Goal: Information Seeking & Learning: Learn about a topic

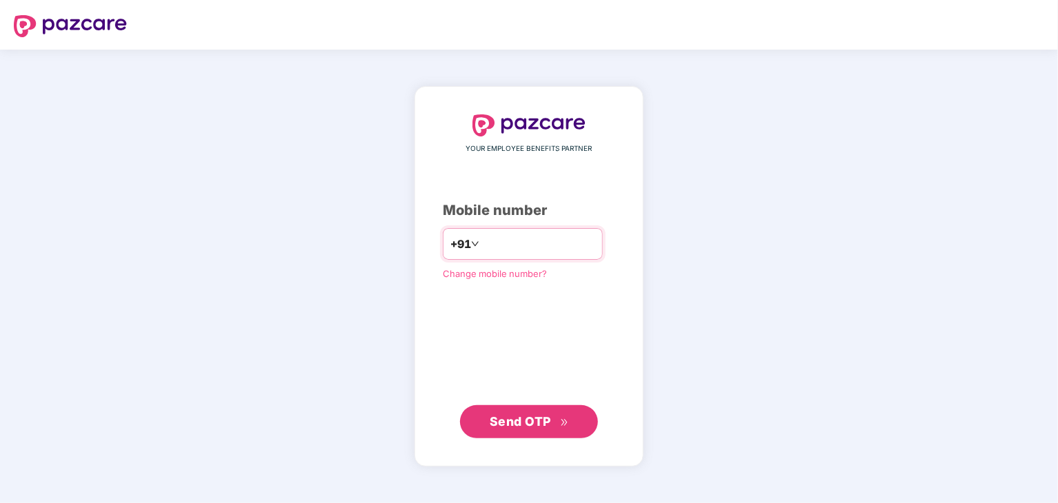
type input "**********"
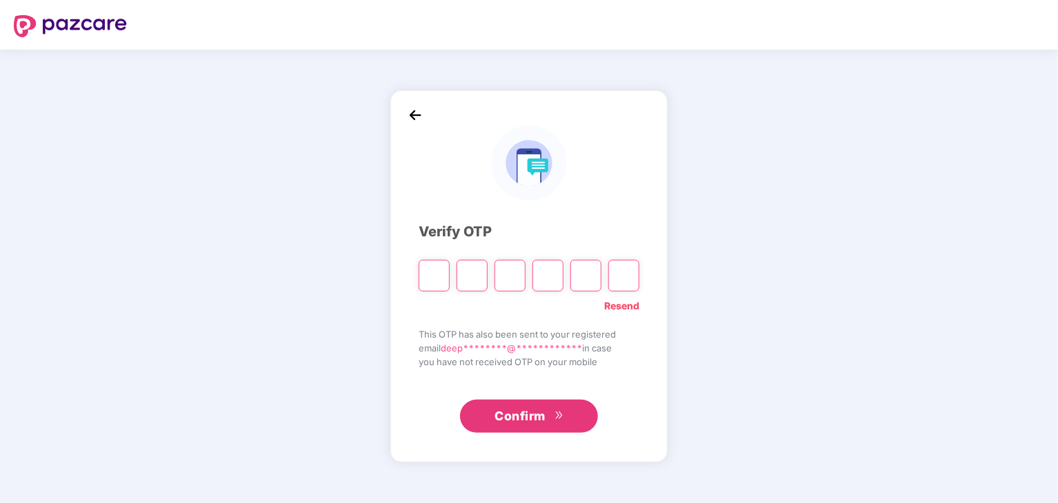
type input "*"
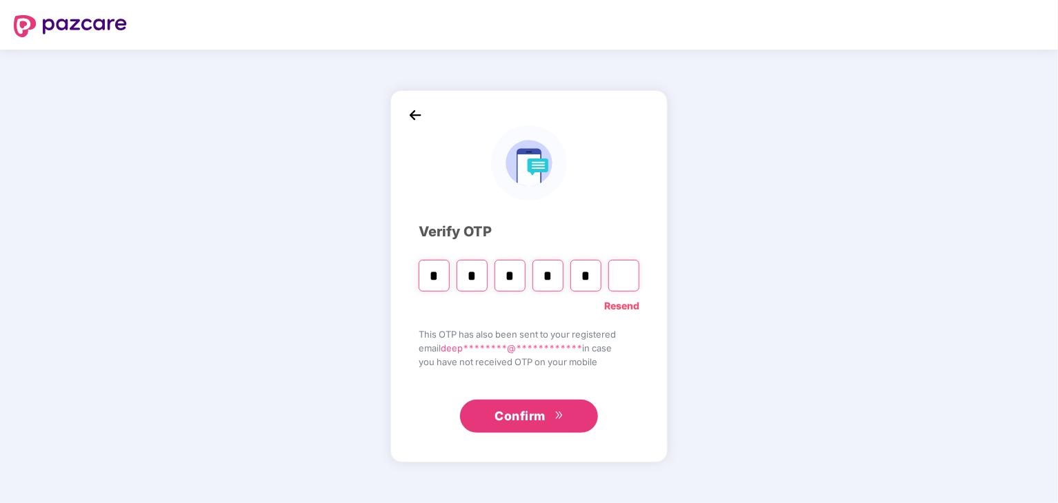
type input "*"
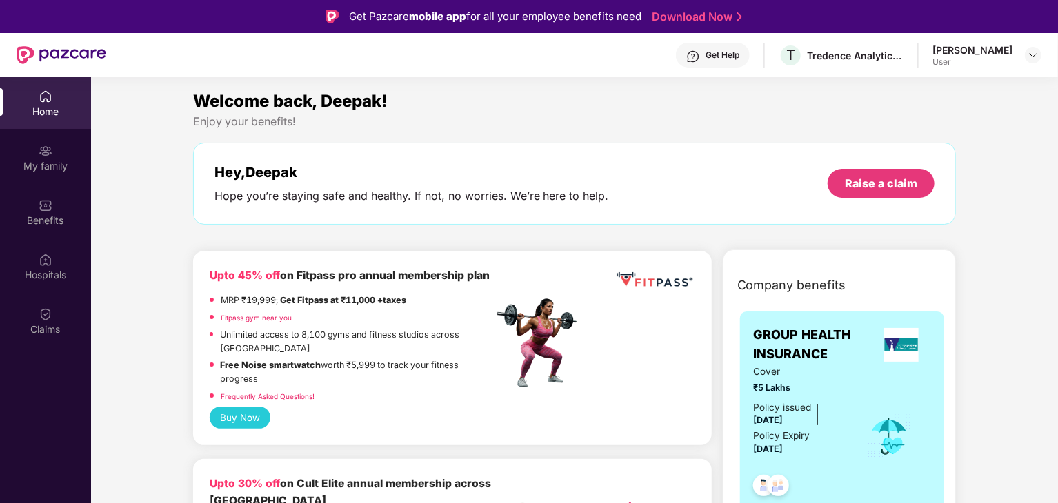
click at [307, 370] on strong "Free Noise smartwatch" at bounding box center [271, 365] width 101 height 10
click at [41, 206] on img at bounding box center [46, 206] width 14 height 14
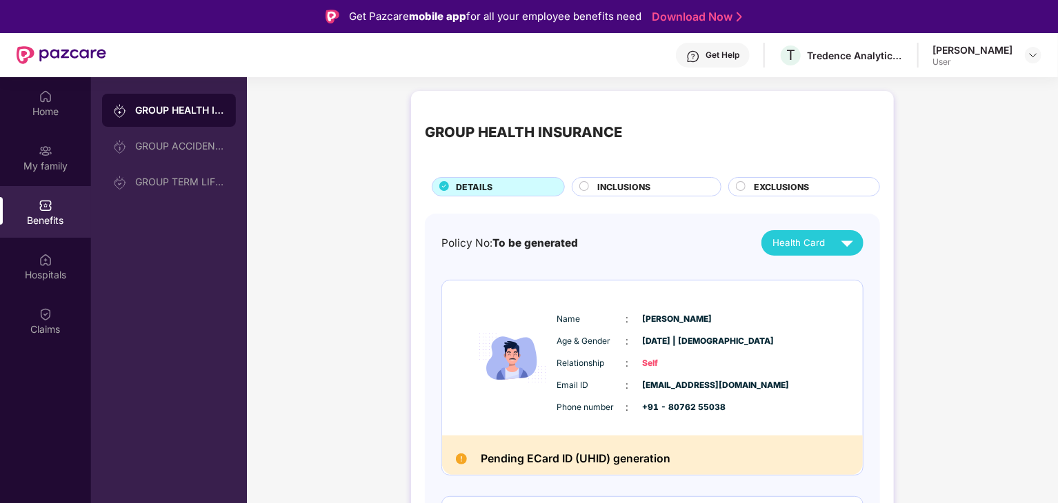
click at [641, 191] on span "INCLUSIONS" at bounding box center [623, 187] width 53 height 13
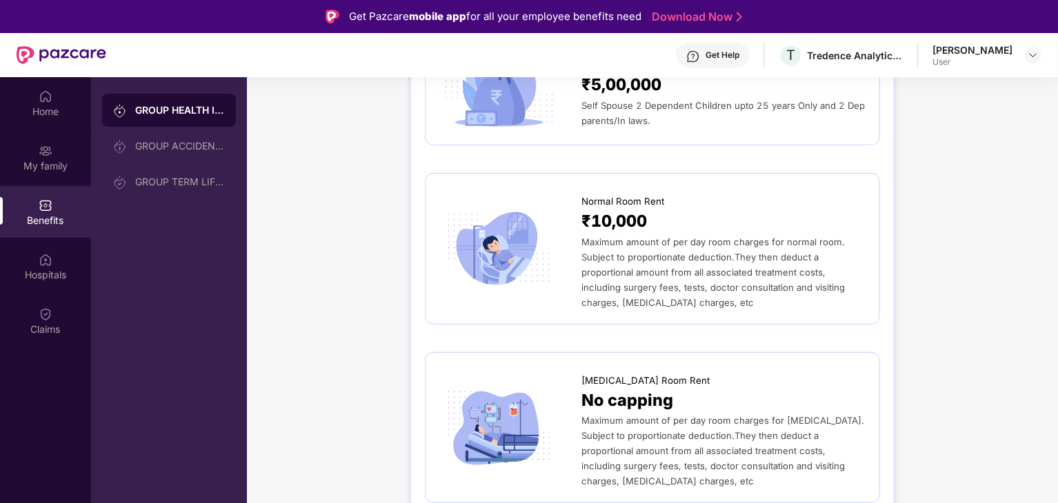
scroll to position [104, 0]
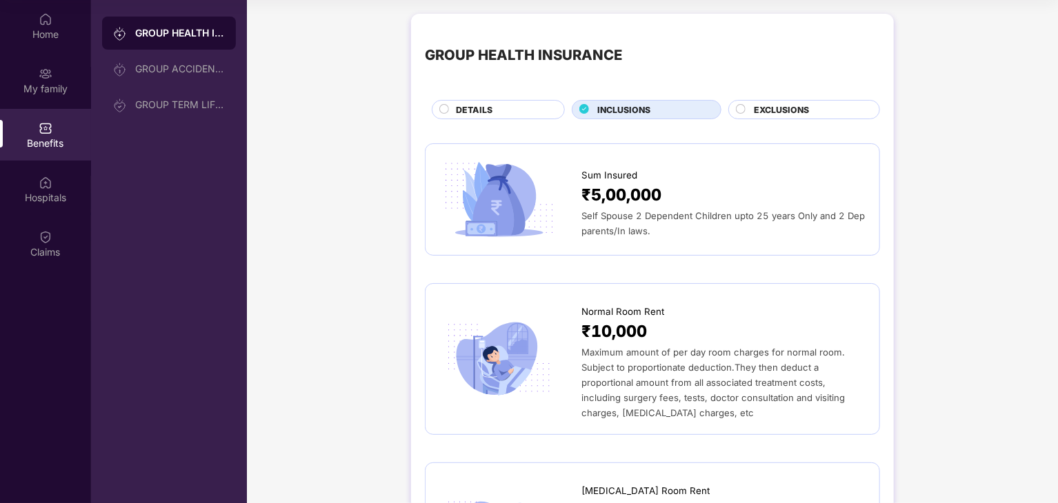
scroll to position [0, 0]
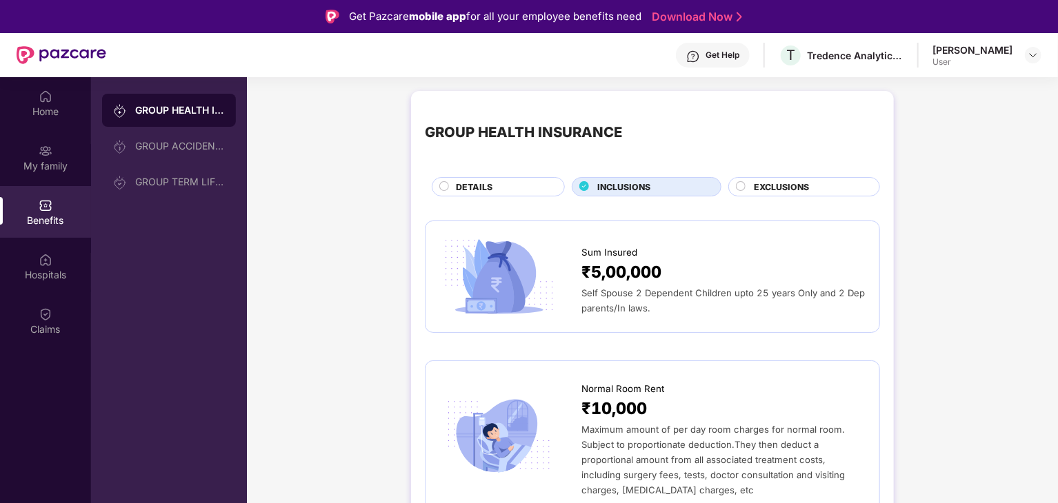
click at [770, 193] on span "EXCLUSIONS" at bounding box center [781, 187] width 55 height 13
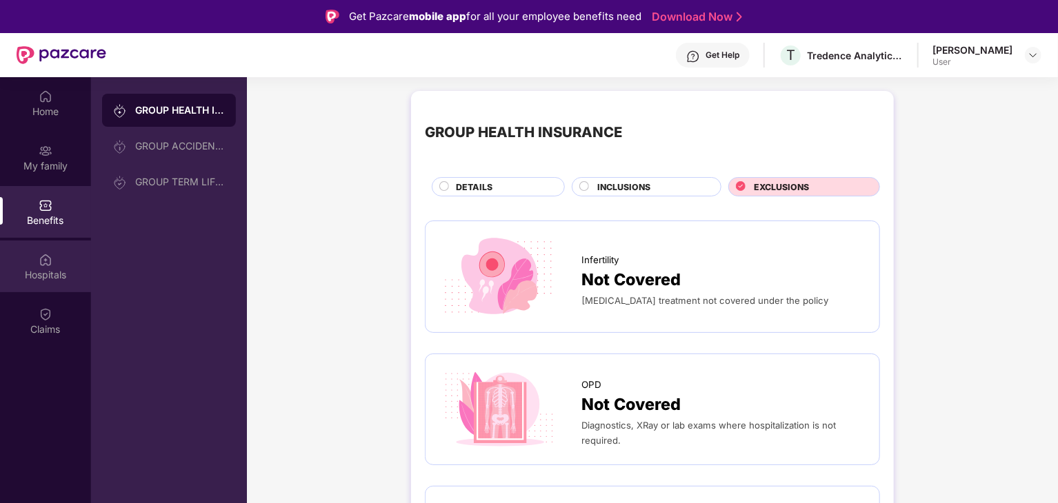
click at [49, 253] on img at bounding box center [46, 260] width 14 height 14
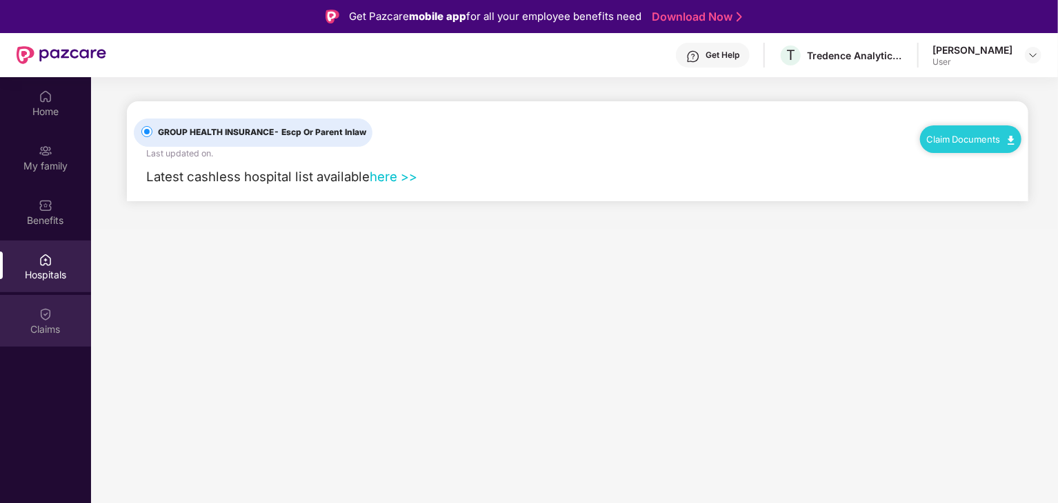
click at [44, 330] on div "Claims" at bounding box center [45, 330] width 91 height 14
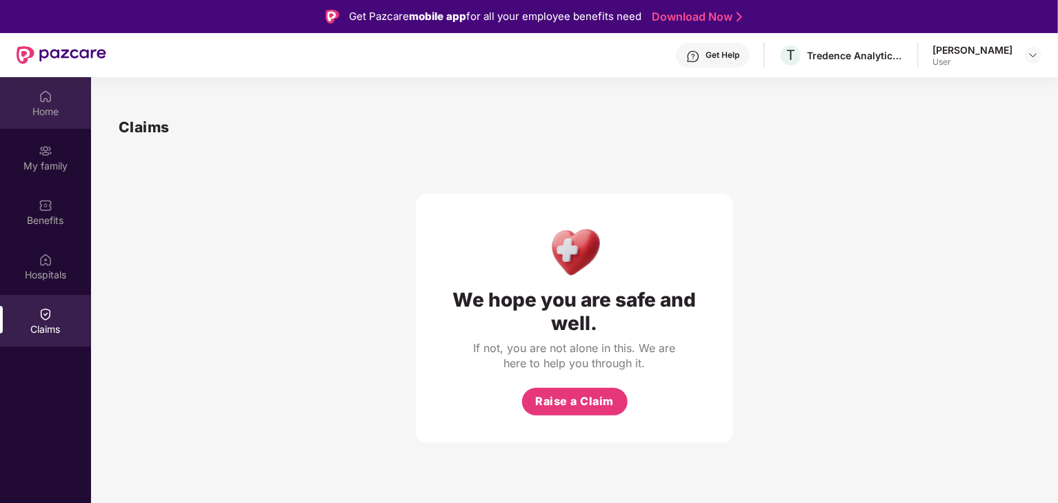
click at [42, 105] on div "Home" at bounding box center [45, 112] width 91 height 14
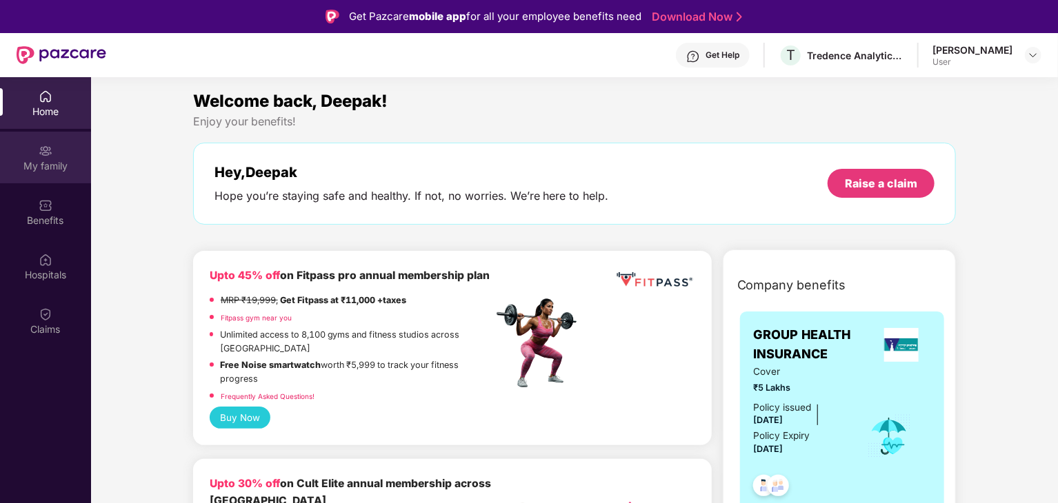
click at [66, 159] on div "My family" at bounding box center [45, 166] width 91 height 14
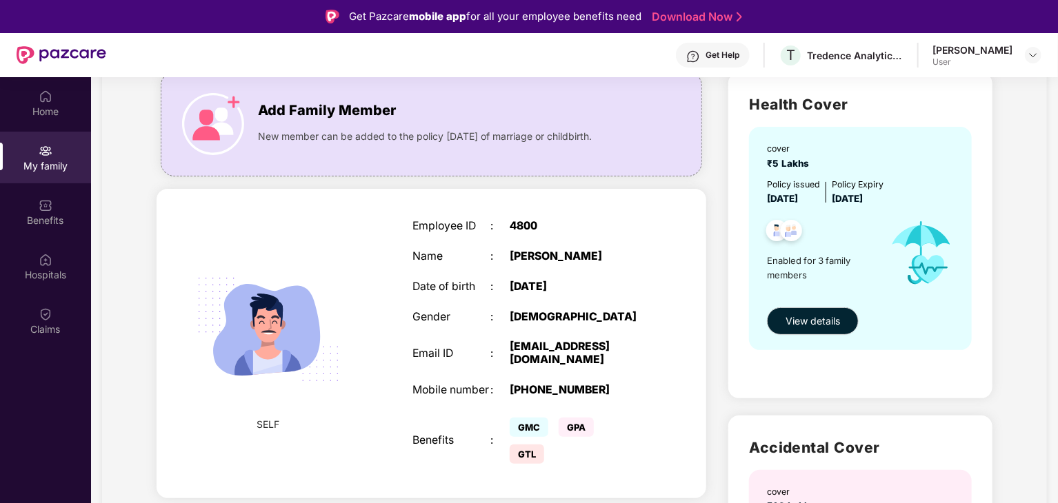
scroll to position [99, 0]
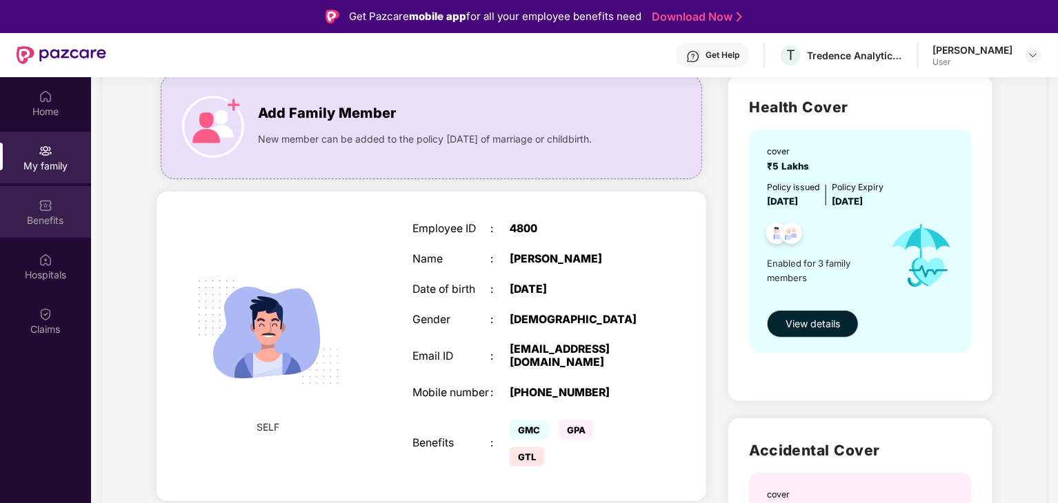
click at [39, 205] on img at bounding box center [46, 206] width 14 height 14
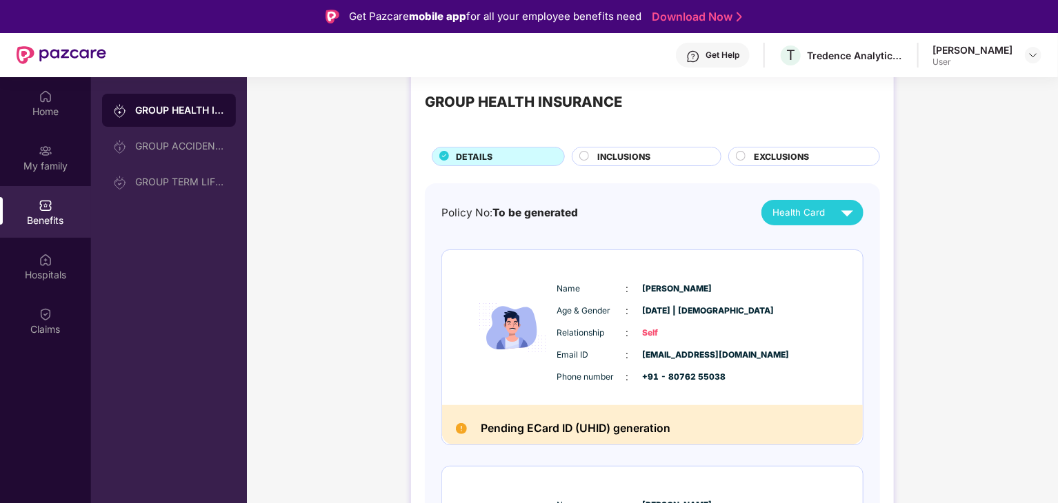
scroll to position [3, 0]
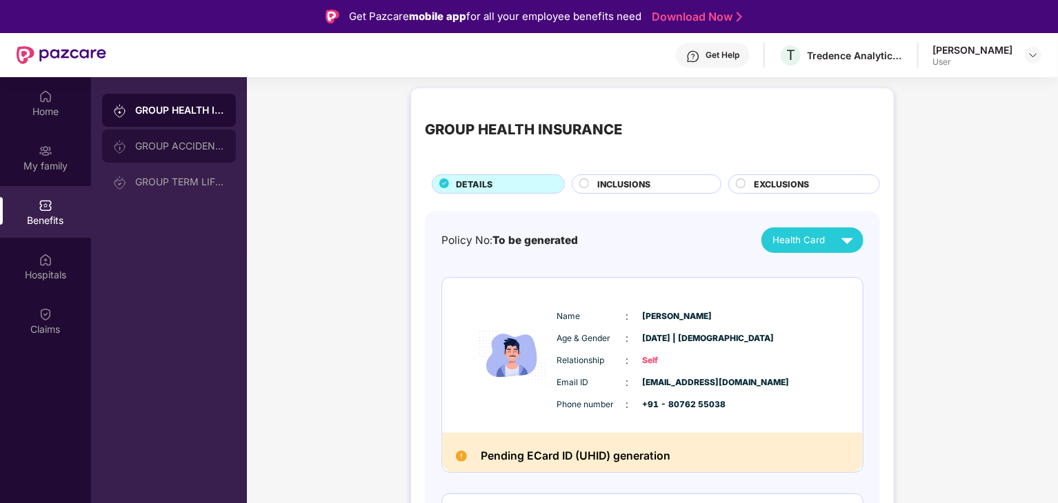
click at [196, 147] on div "GROUP ACCIDENTAL INSURANCE" at bounding box center [180, 146] width 90 height 11
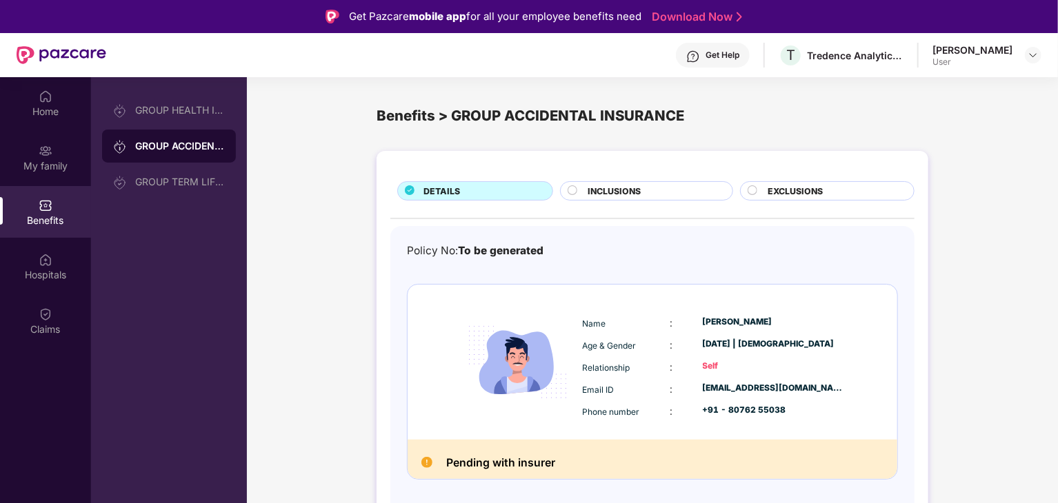
scroll to position [8, 0]
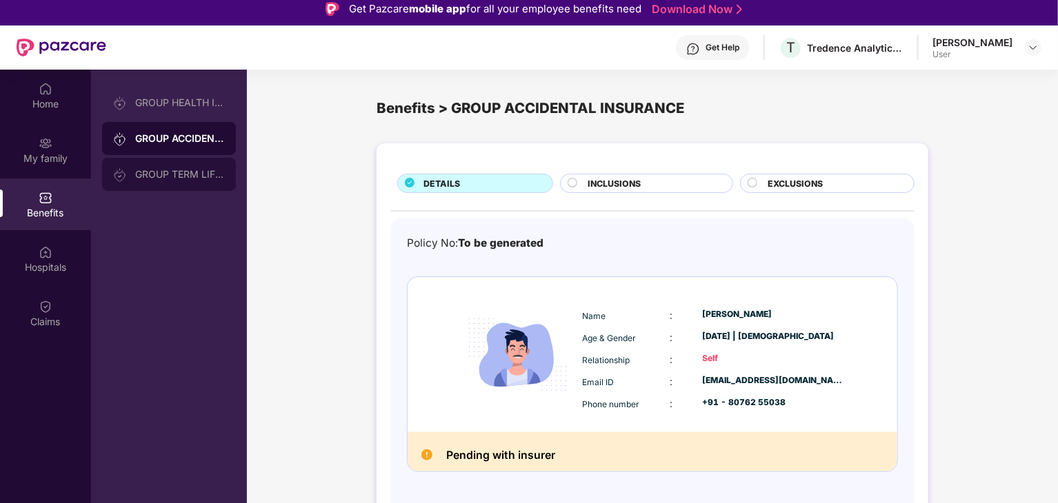
click at [210, 175] on div "GROUP TERM LIFE INSURANCE" at bounding box center [180, 174] width 90 height 11
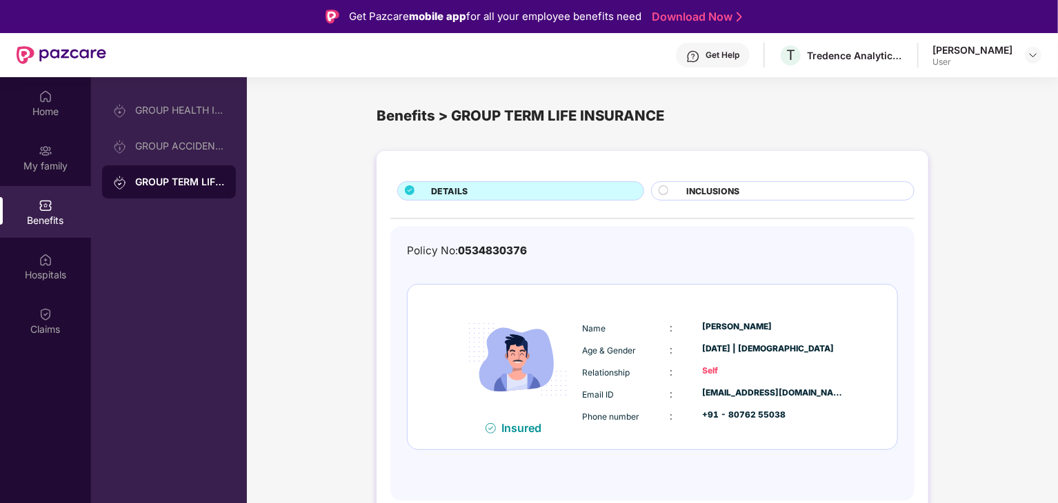
scroll to position [6, 0]
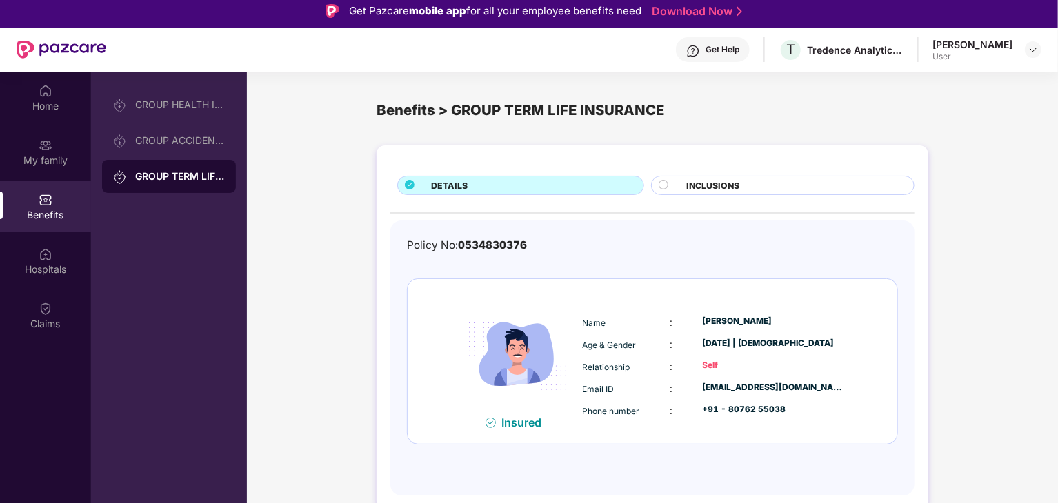
click at [657, 181] on div "INCLUSIONS" at bounding box center [782, 185] width 263 height 19
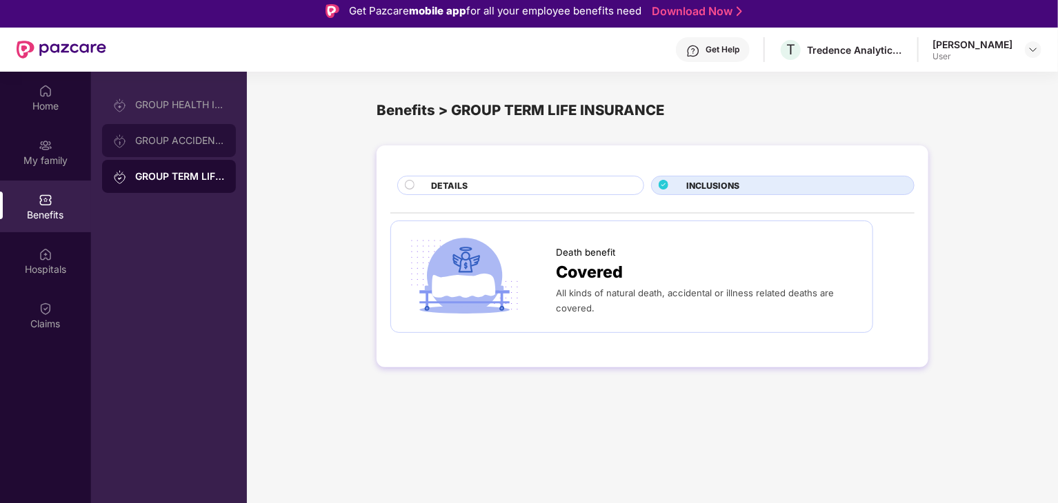
click at [183, 139] on div "GROUP ACCIDENTAL INSURANCE" at bounding box center [180, 140] width 90 height 11
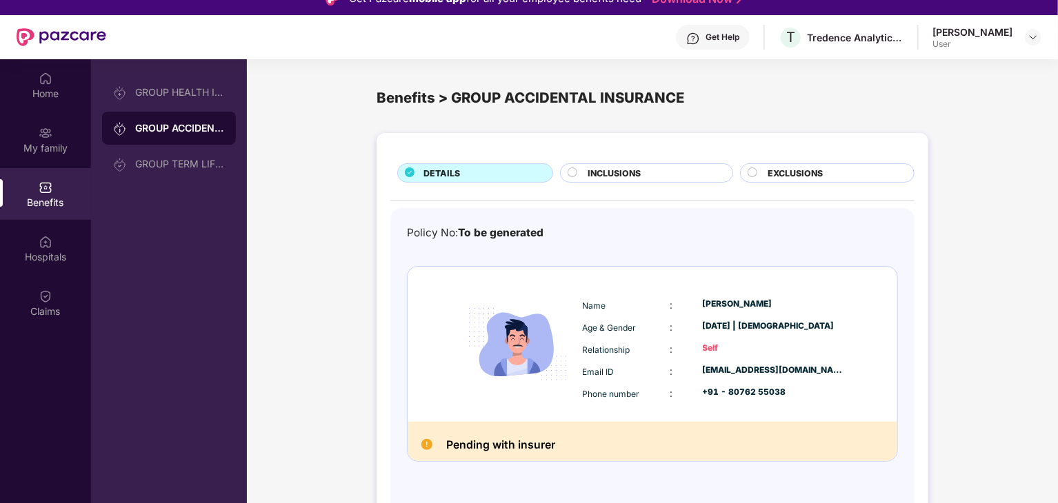
scroll to position [19, 0]
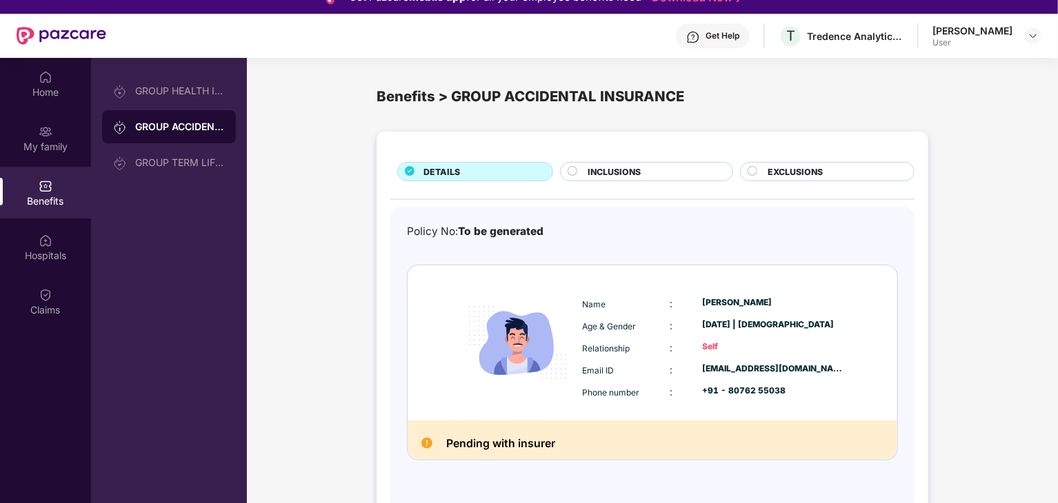
click at [589, 172] on span "INCLUSIONS" at bounding box center [614, 172] width 53 height 13
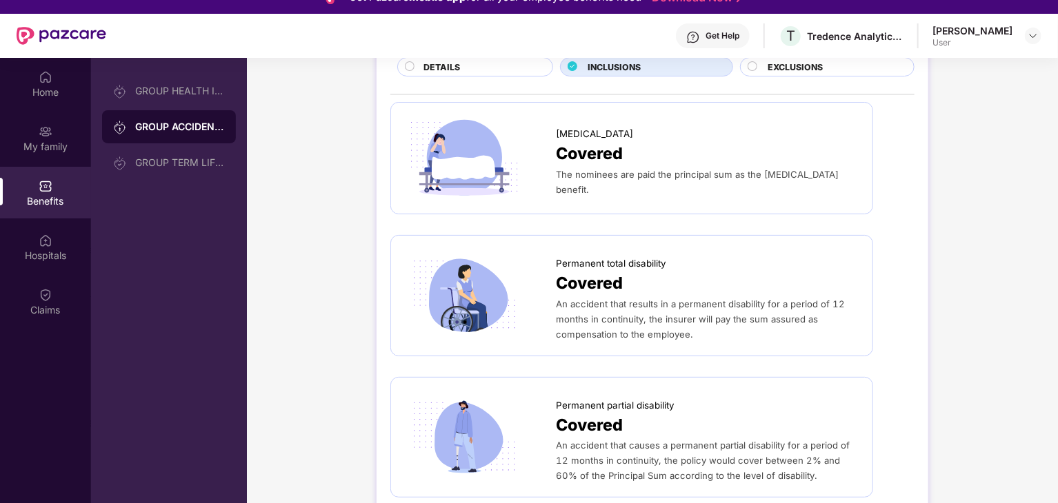
scroll to position [3, 0]
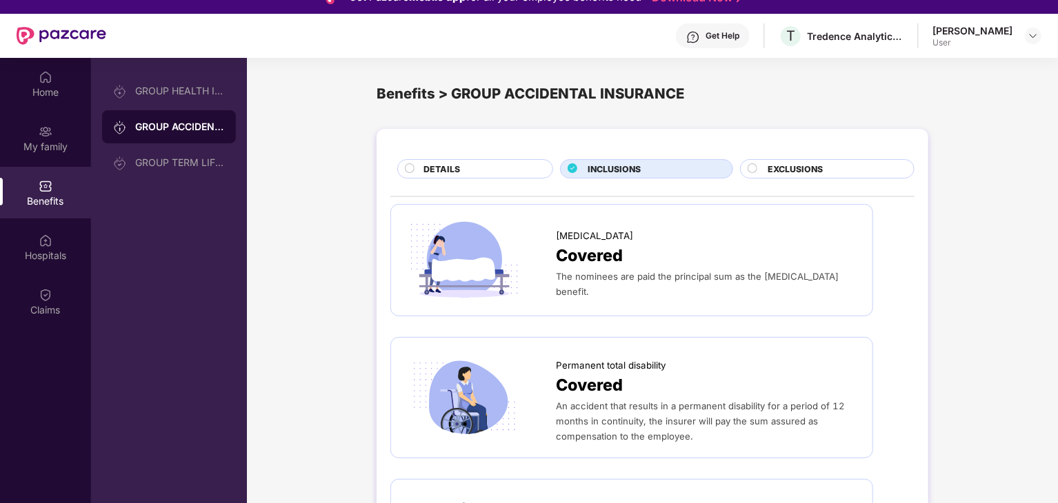
drag, startPoint x: 789, startPoint y: 179, endPoint x: 775, endPoint y: 166, distance: 19.0
click at [775, 166] on div "DETAILS INCLUSIONS EXCLUSIONS [MEDICAL_DATA] Covered The nominees are paid the …" at bounding box center [653, 453] width 552 height 648
click at [775, 166] on span "EXCLUSIONS" at bounding box center [795, 169] width 55 height 13
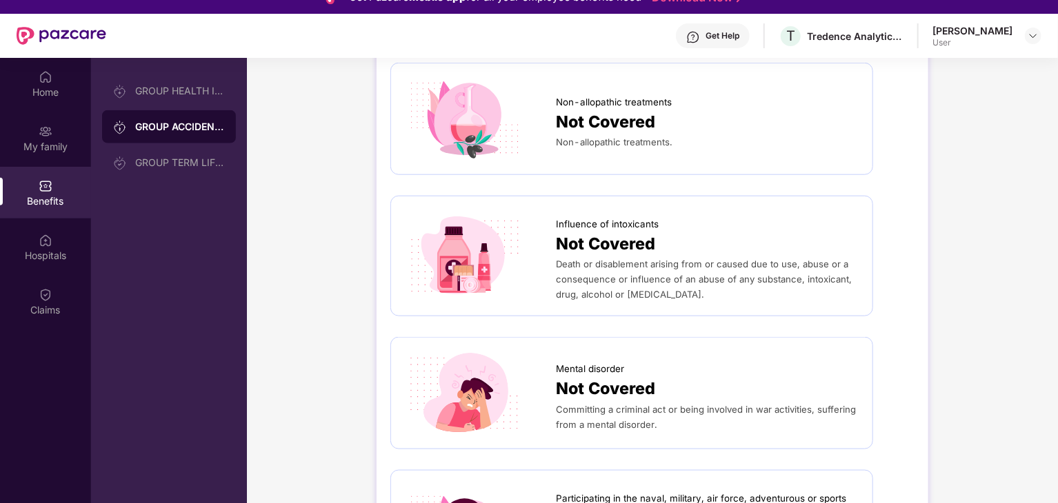
scroll to position [685, 0]
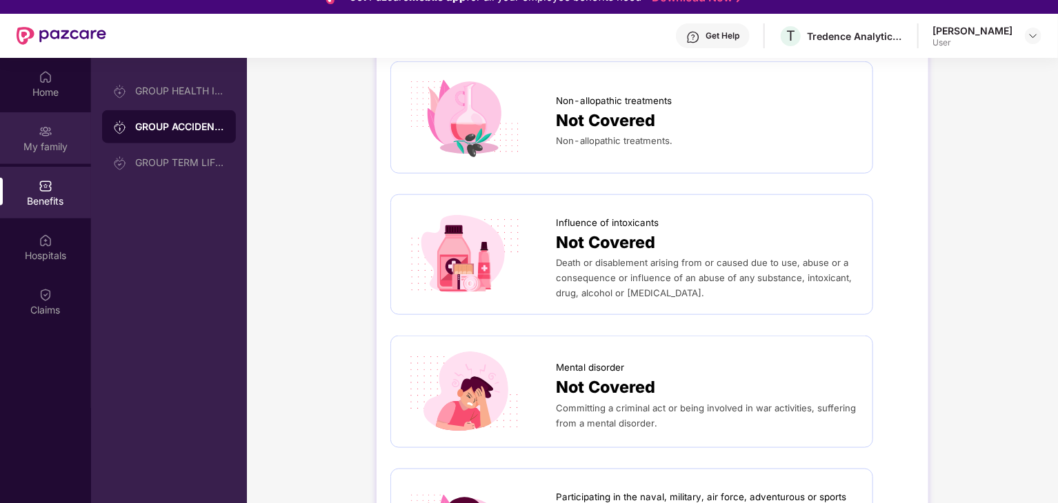
click at [46, 128] on img at bounding box center [46, 132] width 14 height 14
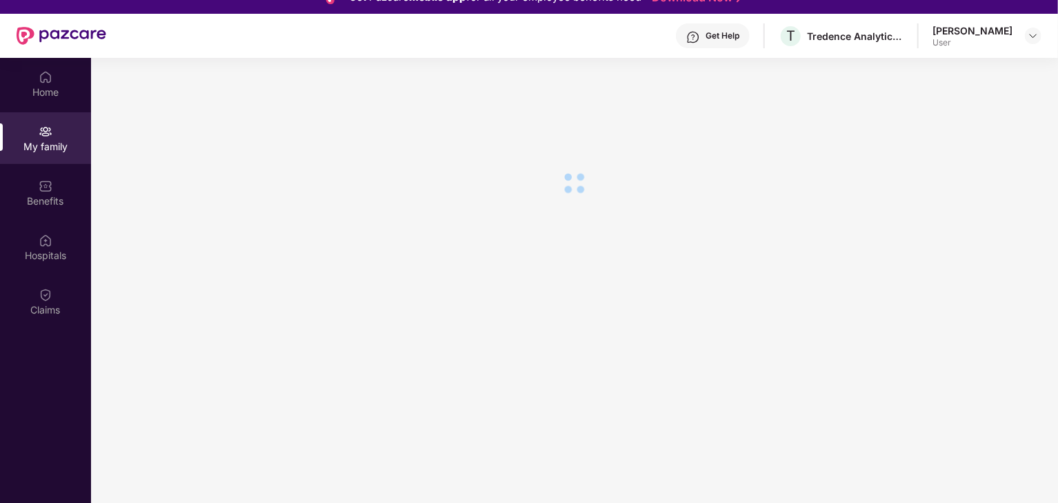
scroll to position [0, 0]
click at [46, 103] on div "Home" at bounding box center [45, 84] width 91 height 52
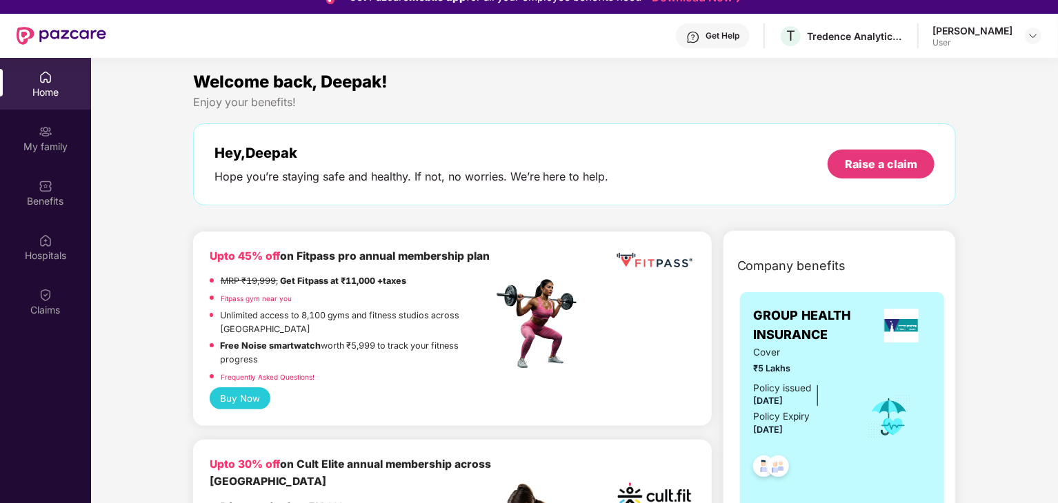
click at [62, 39] on img at bounding box center [62, 36] width 90 height 18
click at [48, 37] on img at bounding box center [62, 36] width 90 height 18
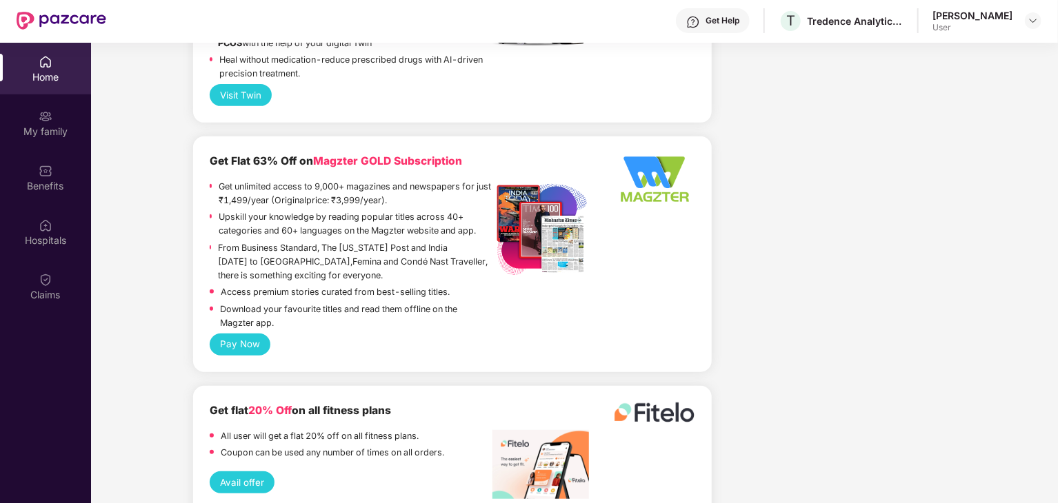
scroll to position [77, 0]
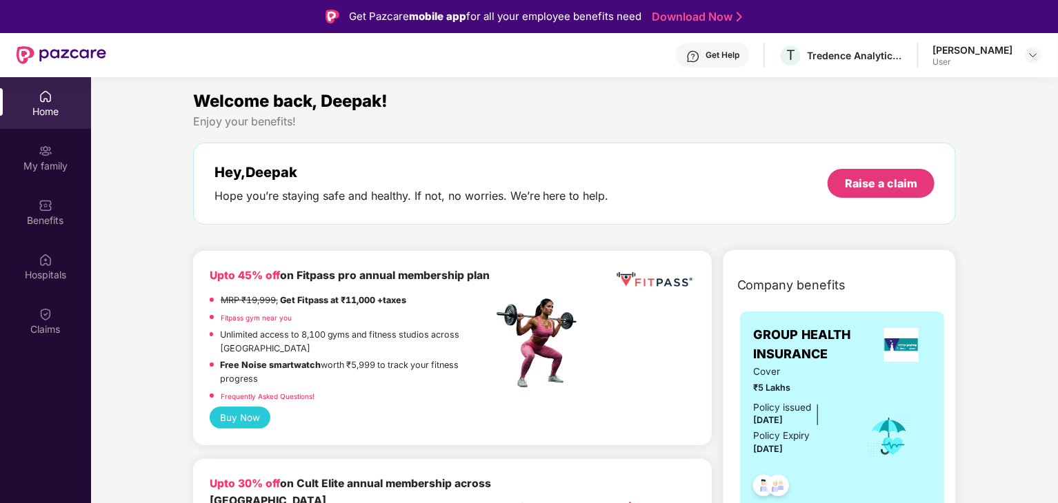
scroll to position [3, 0]
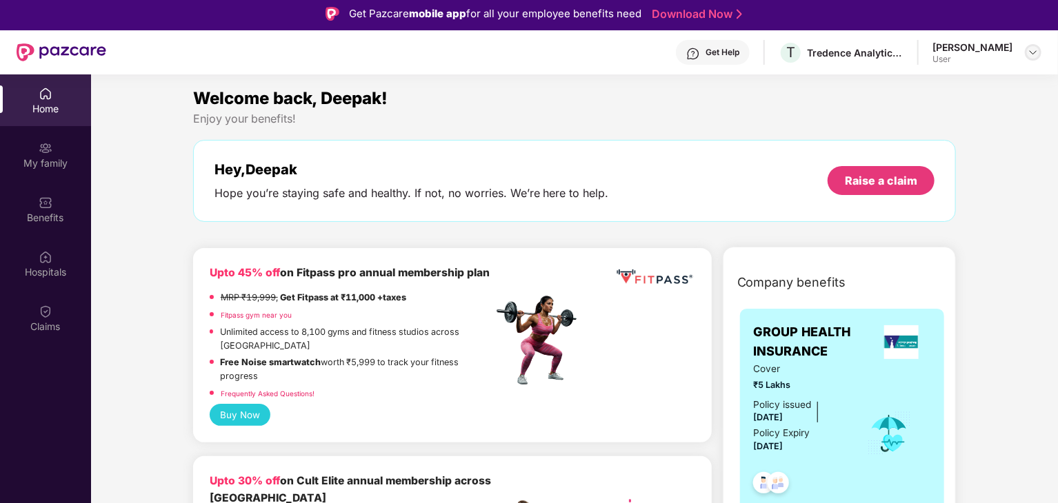
drag, startPoint x: 1022, startPoint y: 56, endPoint x: 1036, endPoint y: 53, distance: 14.1
click at [1036, 53] on div "[PERSON_NAME] User" at bounding box center [986, 53] width 109 height 24
click at [1036, 53] on img at bounding box center [1033, 52] width 11 height 11
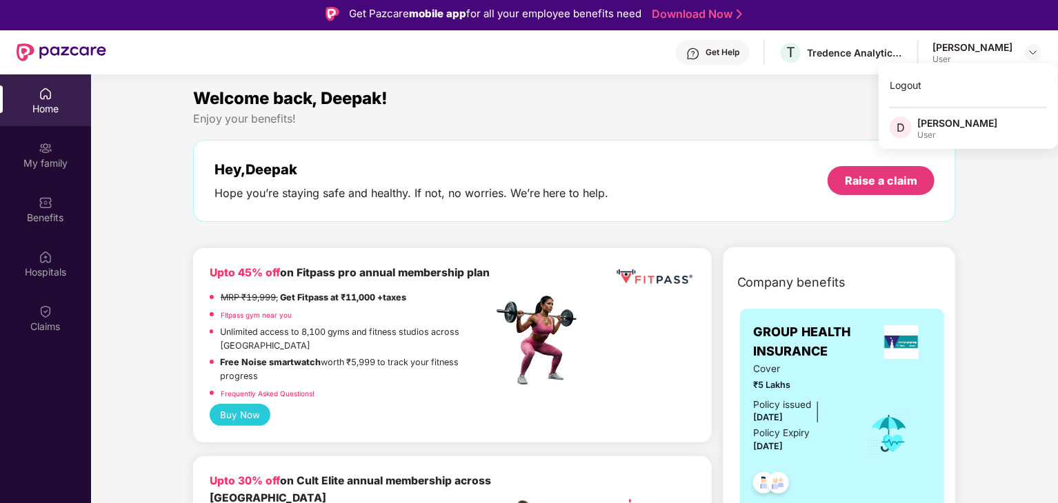
click at [734, 50] on div "Get Help" at bounding box center [722, 52] width 34 height 11
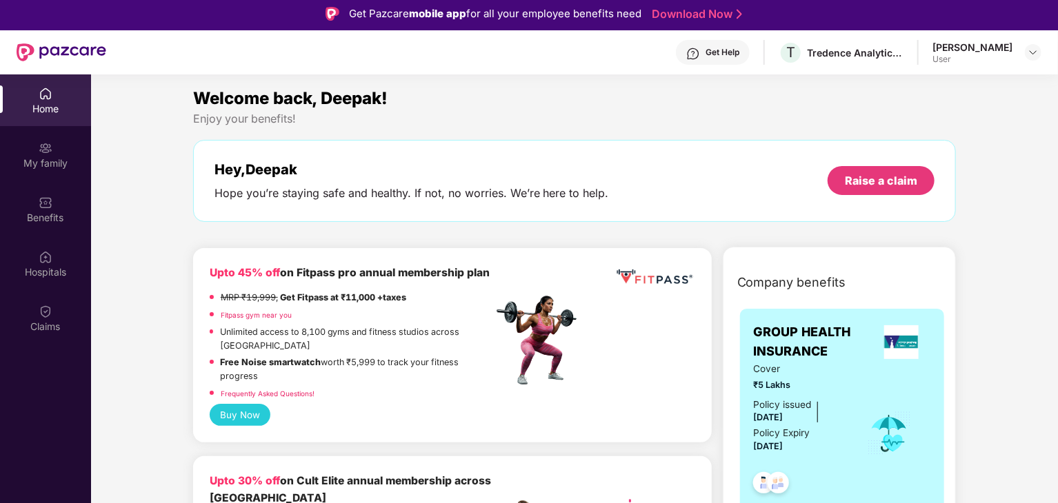
click at [61, 141] on div "My family" at bounding box center [45, 155] width 91 height 52
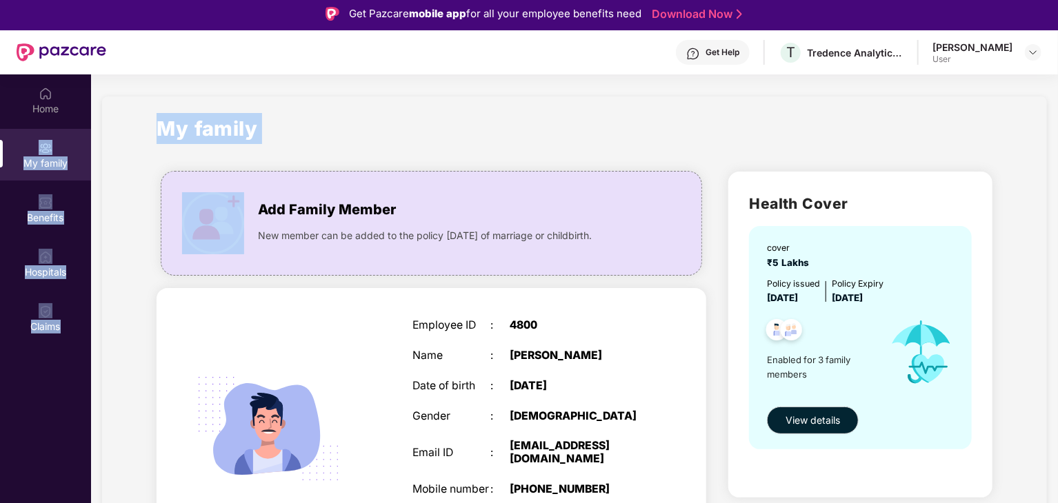
drag, startPoint x: 61, startPoint y: 141, endPoint x: 132, endPoint y: 205, distance: 95.7
click at [132, 205] on div "Home My family Benefits Hospitals Claims My family Add Family Member New member…" at bounding box center [529, 325] width 1058 height 503
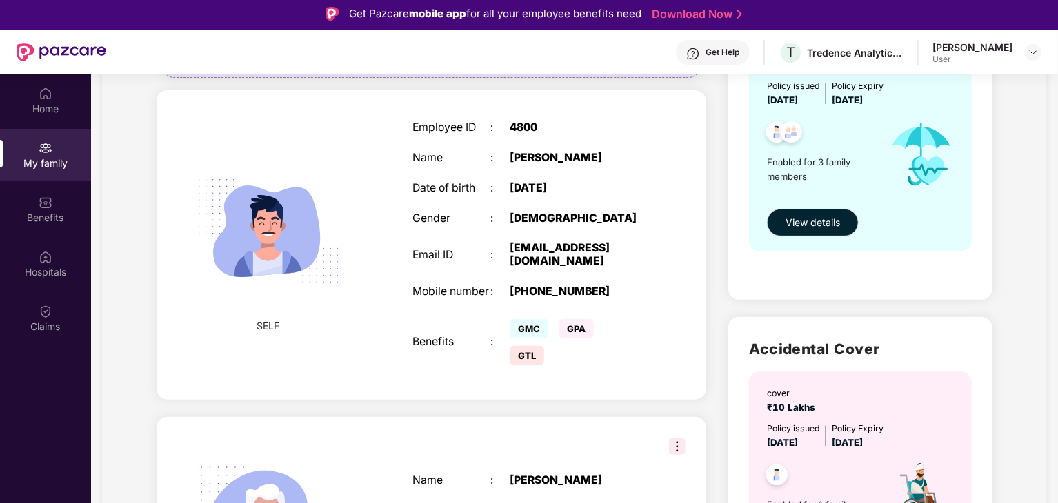
scroll to position [0, 0]
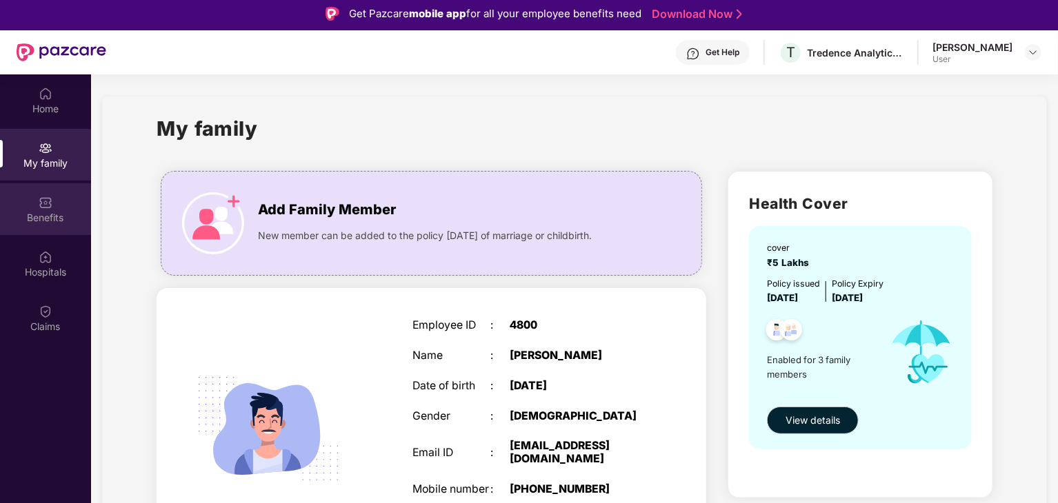
click at [34, 194] on div "Benefits" at bounding box center [45, 209] width 91 height 52
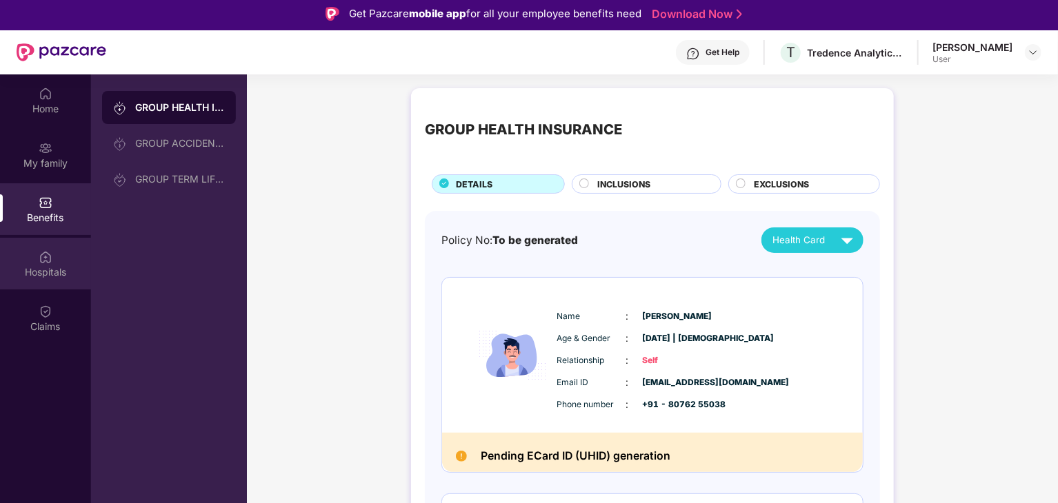
click at [55, 257] on div "Hospitals" at bounding box center [45, 264] width 91 height 52
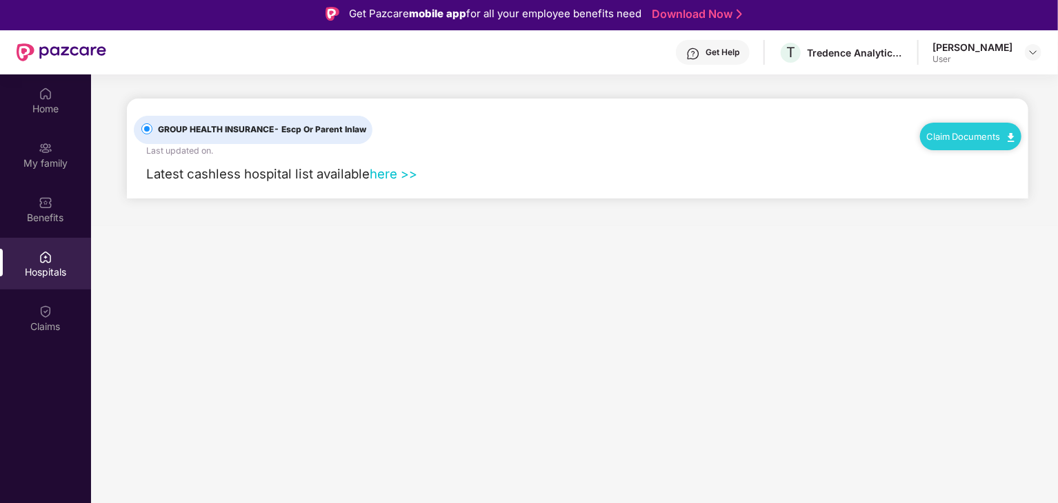
click at [395, 171] on link "here >>" at bounding box center [394, 173] width 48 height 15
click at [22, 321] on div "Claims" at bounding box center [45, 327] width 91 height 14
